Goal: Information Seeking & Learning: Check status

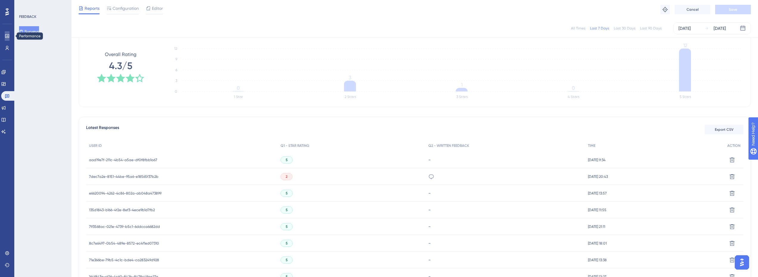
click at [7, 33] on link at bounding box center [7, 36] width 5 height 10
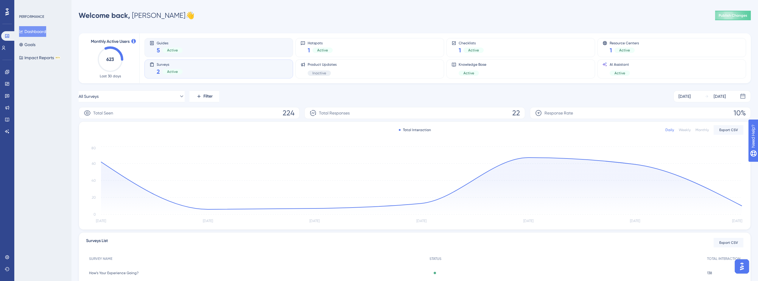
click at [213, 48] on div "Guides 5 Active" at bounding box center [219, 48] width 139 height 14
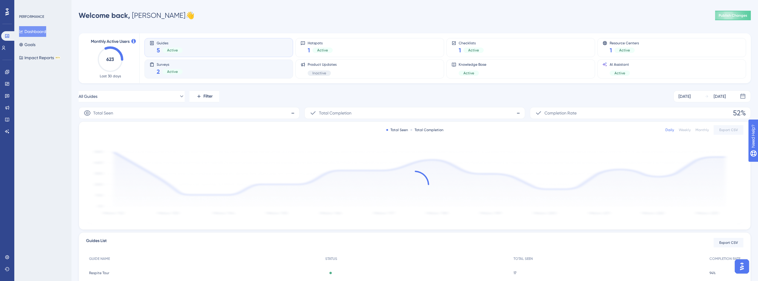
click at [210, 67] on div "Surveys 2 Active" at bounding box center [219, 69] width 139 height 14
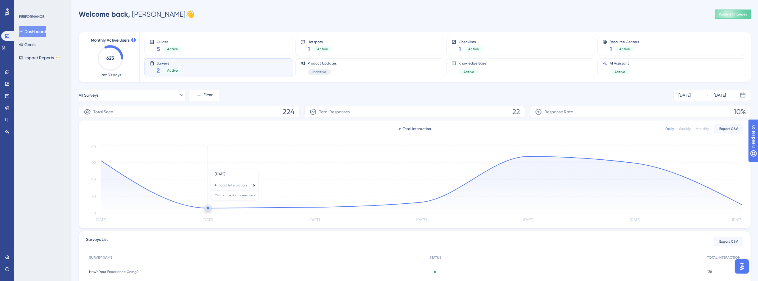
scroll to position [55, 0]
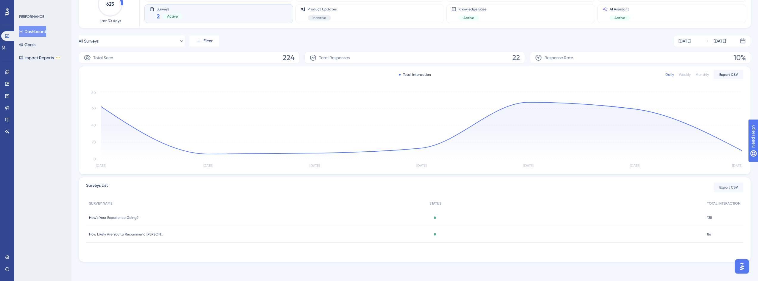
click at [126, 220] on span "How’s Your Experience Going?" at bounding box center [113, 218] width 49 height 5
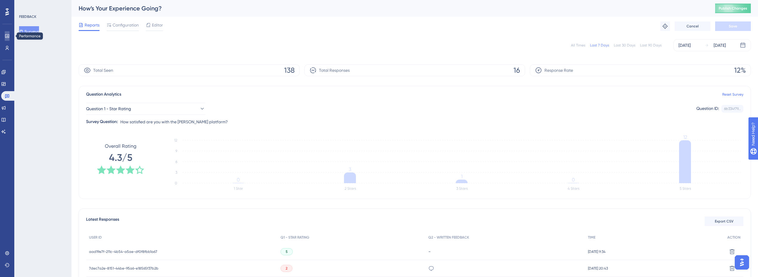
click at [8, 40] on link at bounding box center [7, 36] width 5 height 10
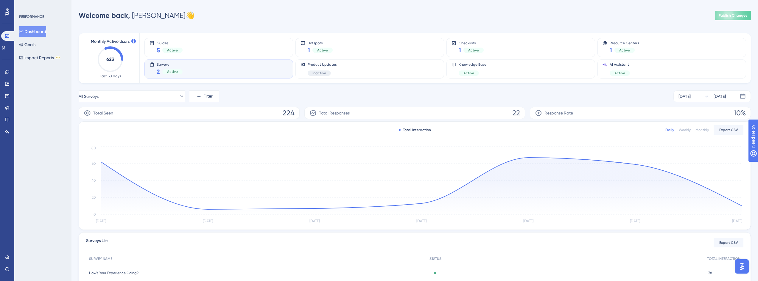
drag, startPoint x: 620, startPoint y: 21, endPoint x: 549, endPoint y: 90, distance: 99.0
click at [549, 90] on div "Monthly Active Users 623 Last 30 days Guides 5 Active Hotspots 1 Active Checkli…" at bounding box center [415, 172] width 672 height 292
click at [13, 36] on link at bounding box center [8, 36] width 14 height 10
click at [287, 114] on span "224" at bounding box center [289, 113] width 12 height 10
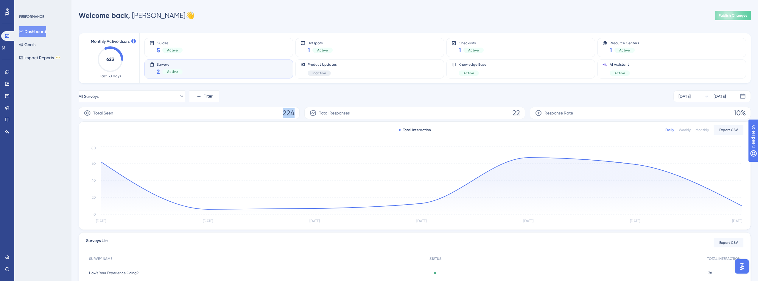
drag, startPoint x: 287, startPoint y: 114, endPoint x: 290, endPoint y: 111, distance: 3.8
click at [287, 114] on span "224" at bounding box center [289, 113] width 12 height 10
click at [317, 100] on div "All Surveys Filter [DATE] [DATE]" at bounding box center [415, 97] width 672 height 12
click at [287, 116] on span "224" at bounding box center [289, 113] width 12 height 10
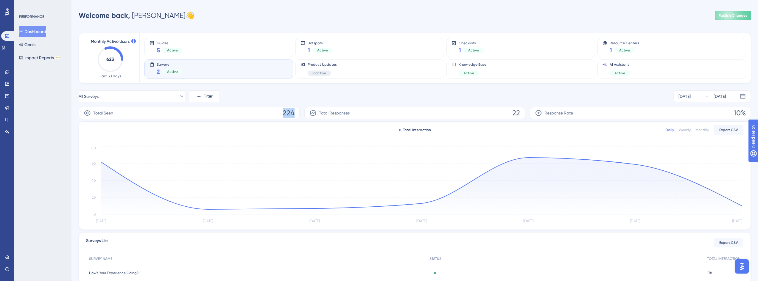
click at [287, 116] on span "224" at bounding box center [289, 113] width 12 height 10
click at [310, 97] on div "All Surveys Filter [DATE] [DATE]" at bounding box center [415, 97] width 672 height 12
click at [517, 115] on span "22" at bounding box center [516, 113] width 8 height 10
click at [519, 96] on div "All Surveys Filter [DATE] [DATE]" at bounding box center [415, 97] width 672 height 12
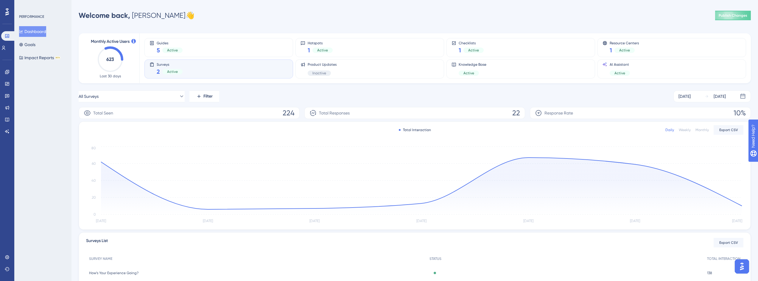
click at [738, 115] on span "10%" at bounding box center [740, 113] width 12 height 10
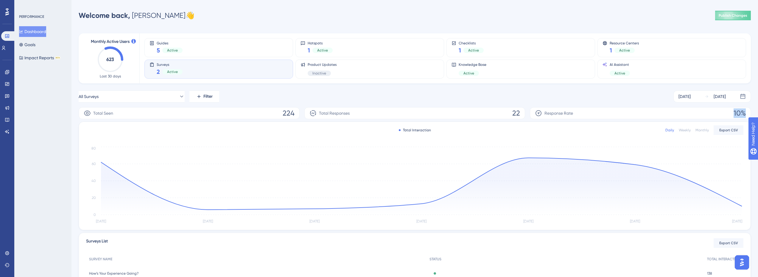
click at [742, 112] on span "10%" at bounding box center [740, 113] width 12 height 10
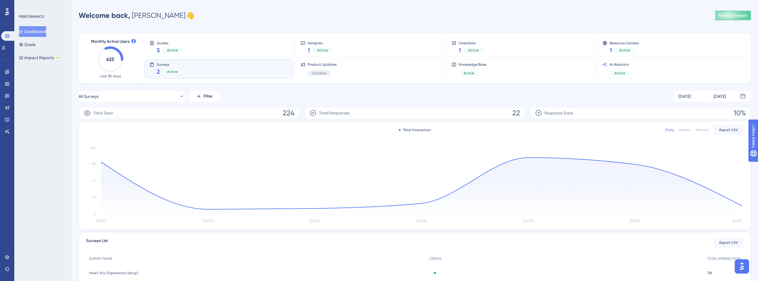
click at [621, 90] on div "Monthly Active Users 623 Last 30 days Guides 5 Active Hotspots 1 Active Checkli…" at bounding box center [415, 172] width 672 height 292
